Goal: Check status: Check status

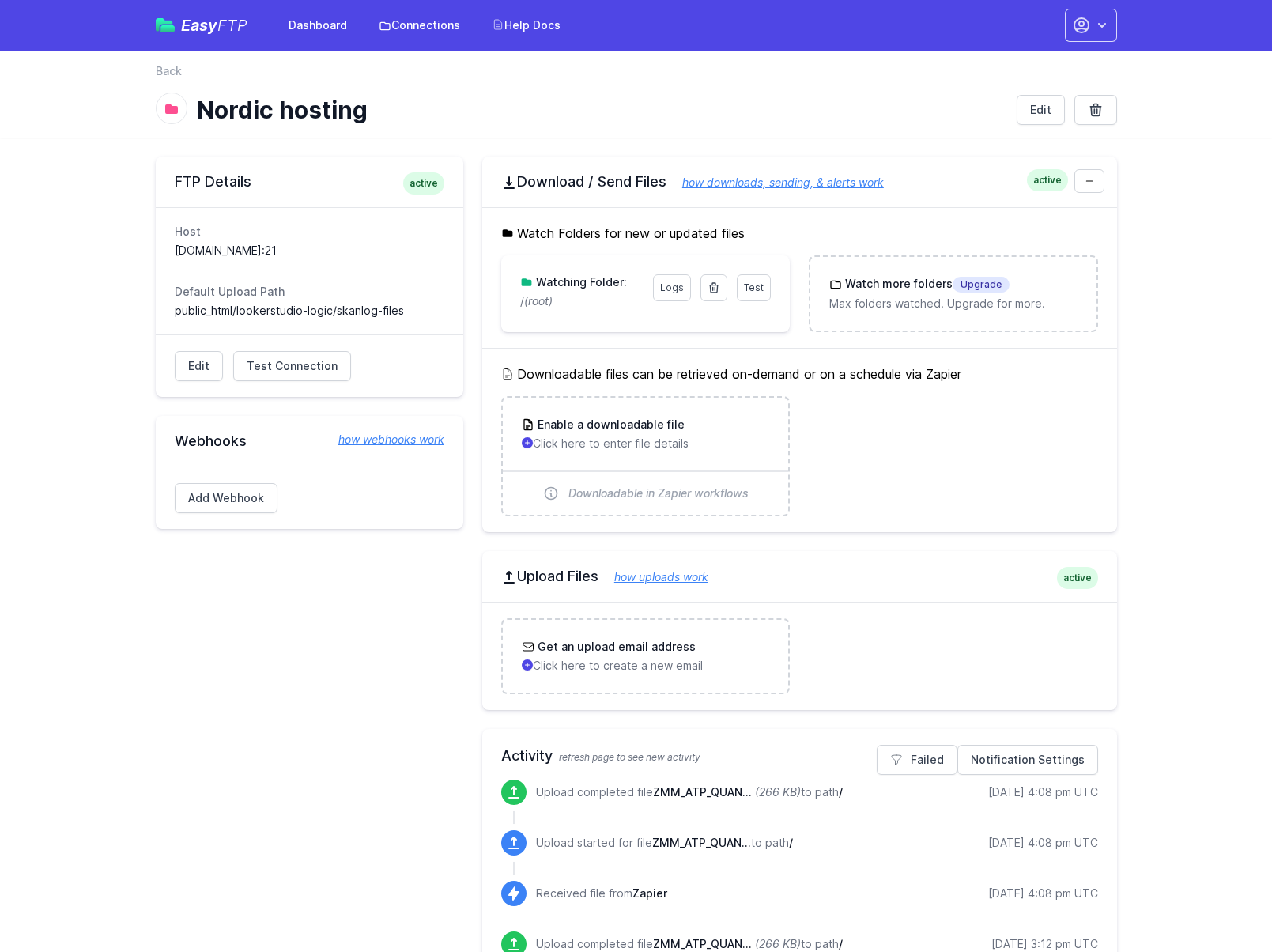
click at [1188, 358] on main "FTP Details active Host lookerstudiodb.nondos.no:21 Default Upload Path public_…" at bounding box center [636, 843] width 1272 height 1410
click at [314, 26] on link "Dashboard" at bounding box center [317, 25] width 77 height 28
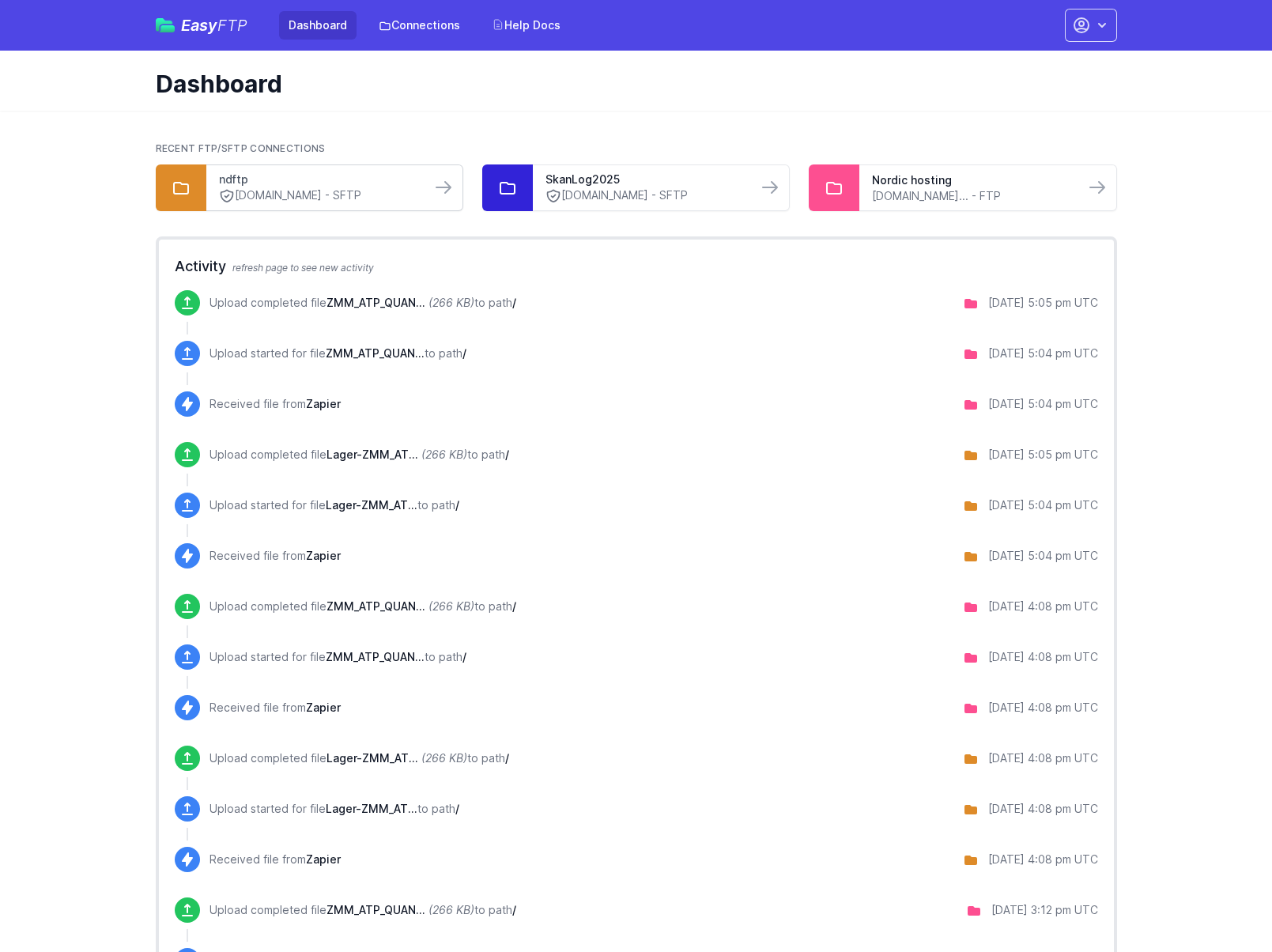
click at [280, 176] on link "ndftp" at bounding box center [318, 179] width 199 height 16
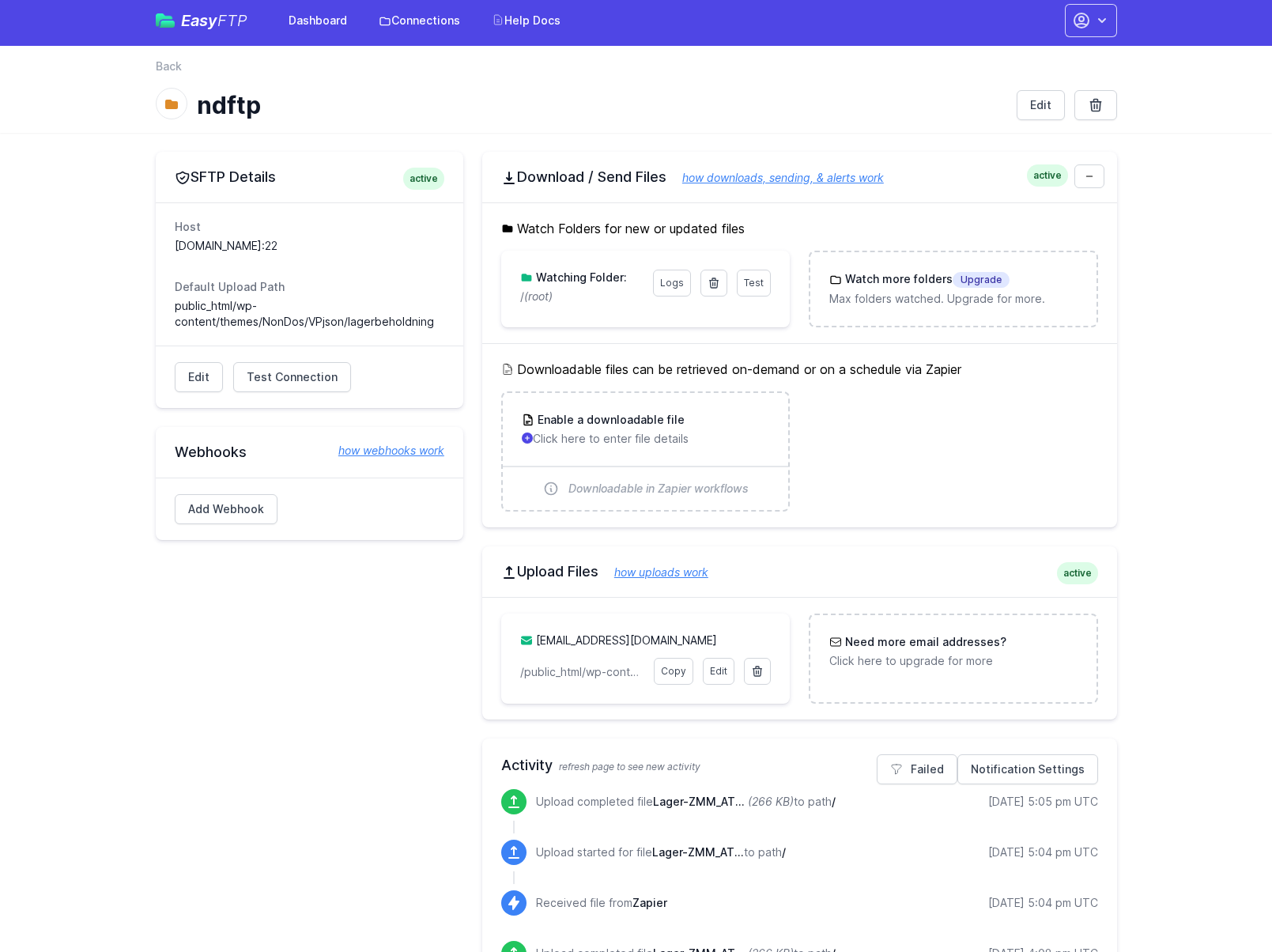
scroll to position [4, 0]
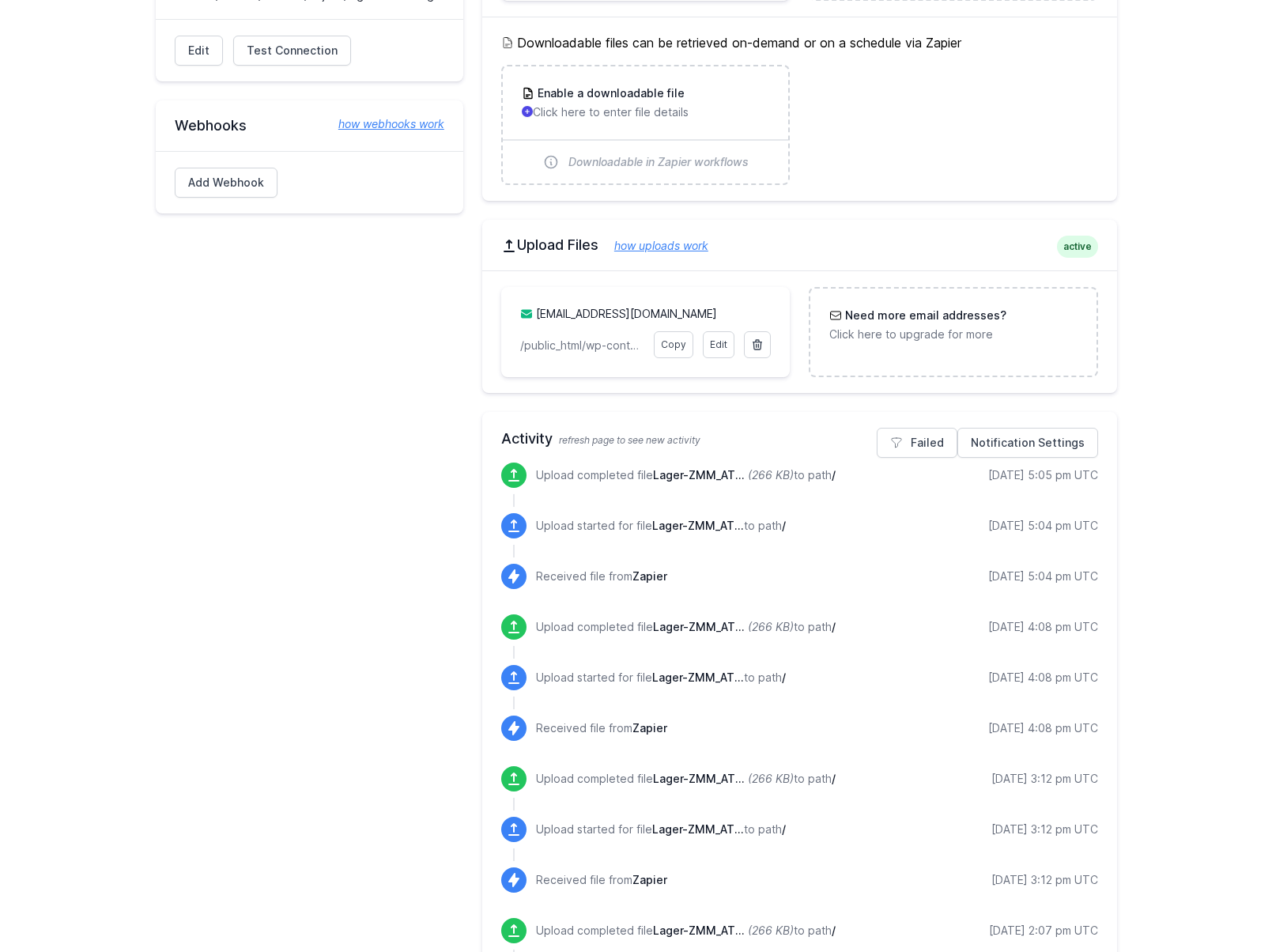
scroll to position [0, 0]
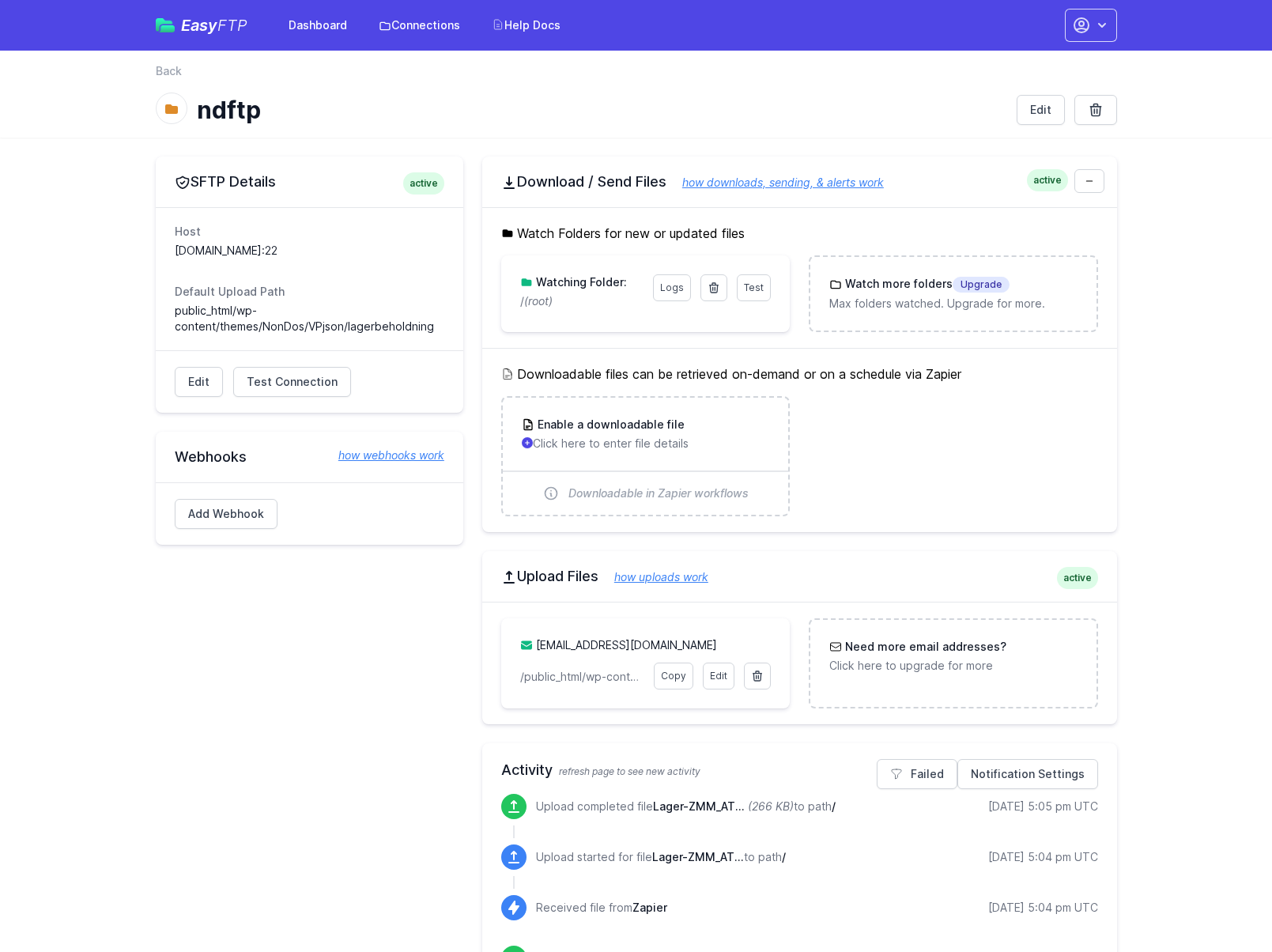
click at [198, 27] on span "Easy FTP" at bounding box center [214, 25] width 66 height 16
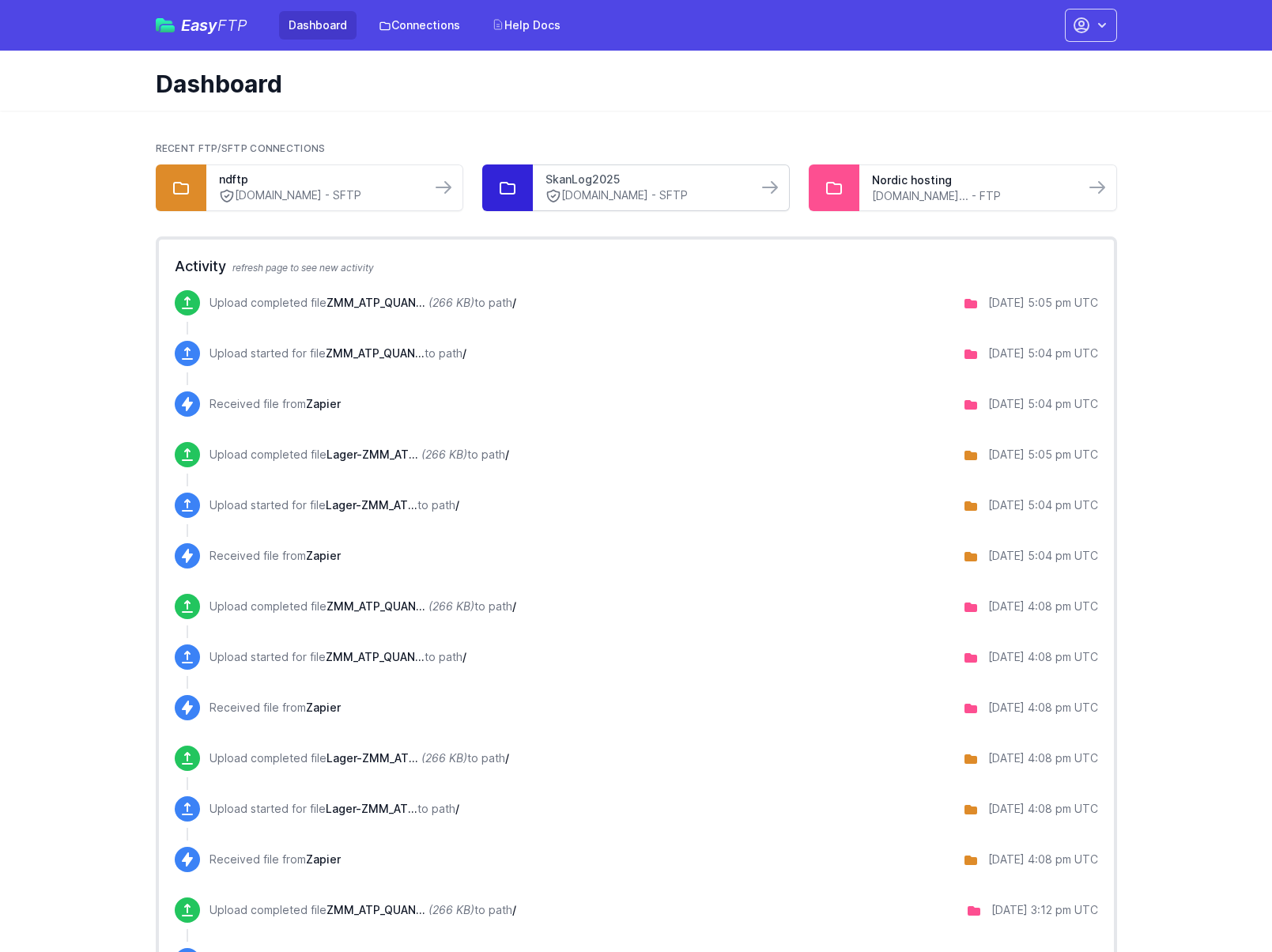
click at [645, 181] on link "SkanLog2025" at bounding box center [645, 179] width 199 height 16
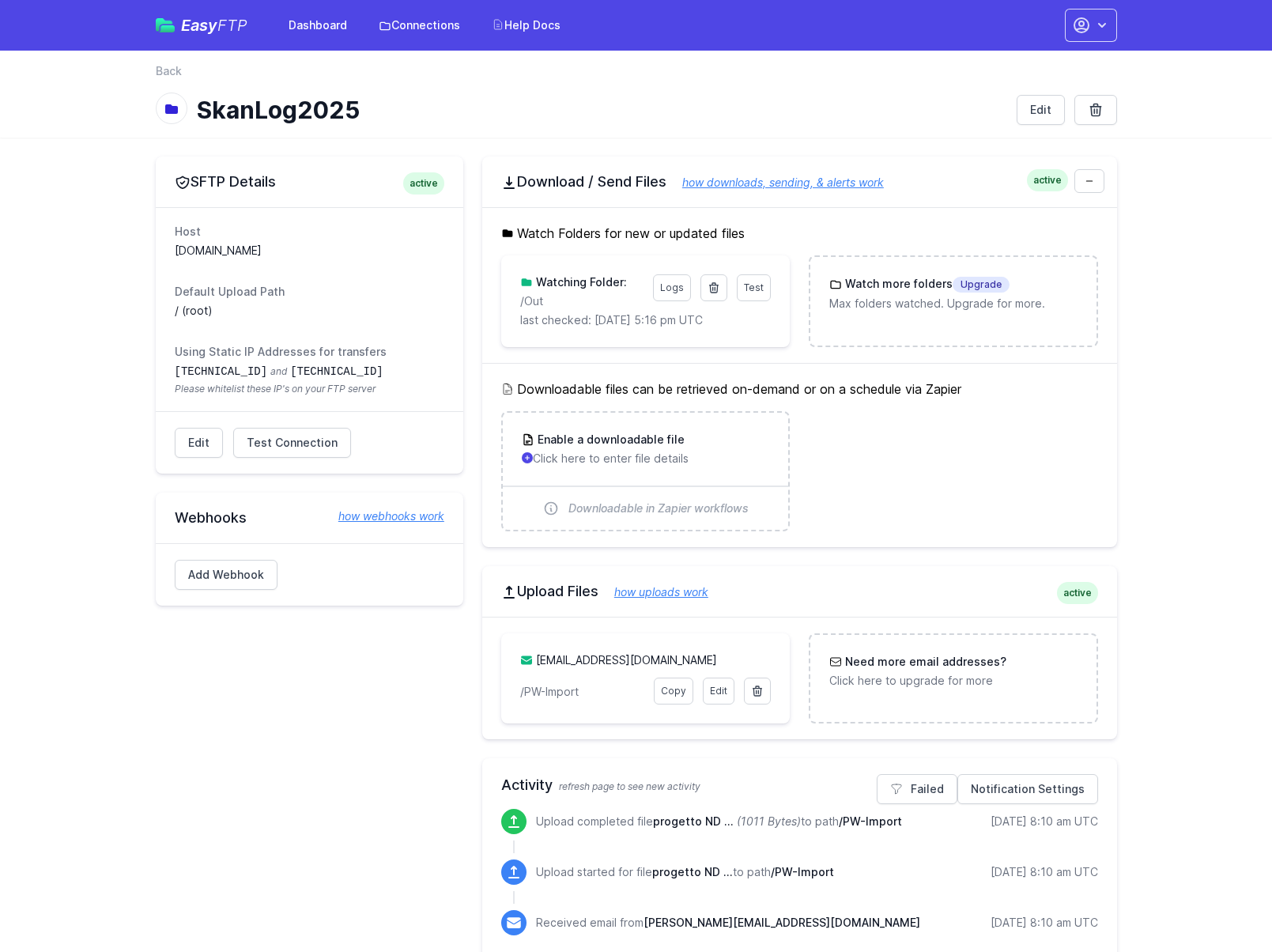
click at [1208, 324] on main "SFTP Details active Host [DOMAIN_NAME] Default Upload Path / (root) Using Stati…" at bounding box center [636, 630] width 1272 height 984
